Goal: Obtain resource: Obtain resource

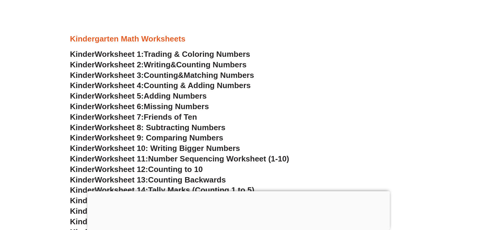
scroll to position [269, 0]
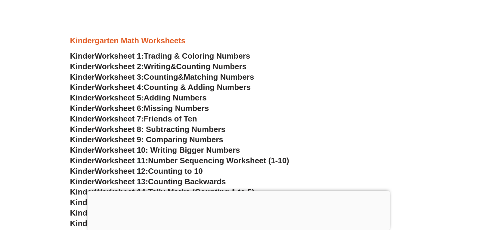
click at [170, 110] on span "Missing Numbers" at bounding box center [176, 108] width 65 height 9
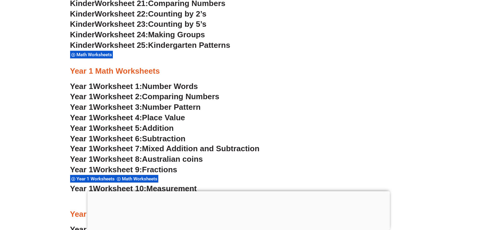
scroll to position [540, 0]
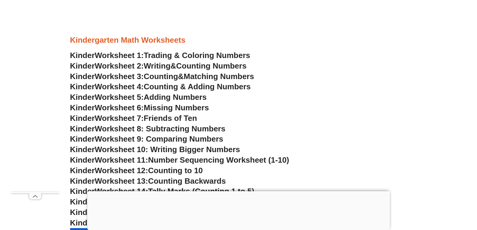
scroll to position [269, 0]
